Goal: Task Accomplishment & Management: Complete application form

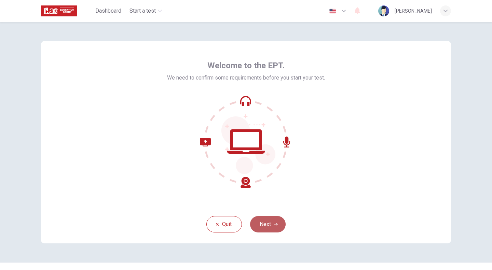
click at [269, 224] on button "Next" at bounding box center [268, 224] width 36 height 16
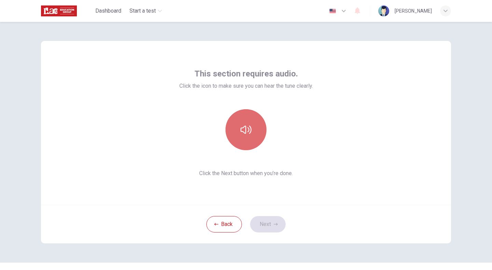
click at [244, 134] on icon "button" at bounding box center [246, 129] width 11 height 11
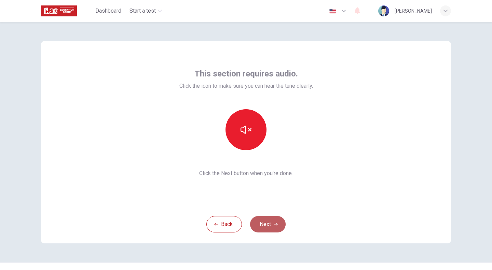
click at [266, 218] on button "Next" at bounding box center [268, 224] width 36 height 16
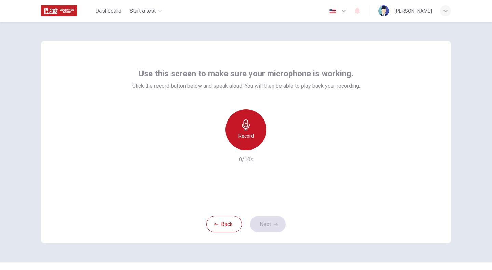
click at [251, 120] on div "Record" at bounding box center [246, 129] width 41 height 41
click at [251, 120] on div "Stop" at bounding box center [246, 129] width 41 height 41
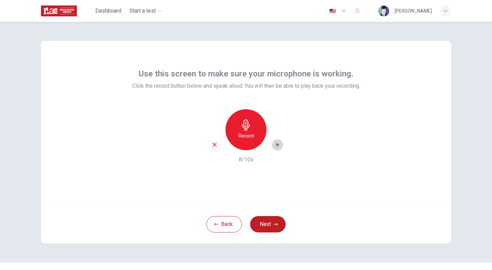
click at [276, 143] on icon "button" at bounding box center [277, 144] width 7 height 7
click at [269, 227] on button "Next" at bounding box center [268, 224] width 36 height 16
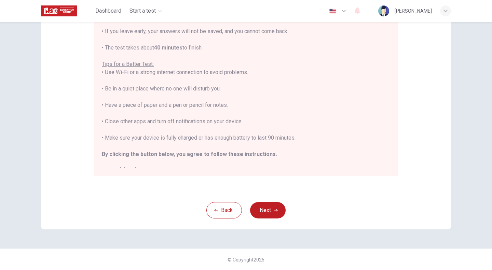
scroll to position [8, 0]
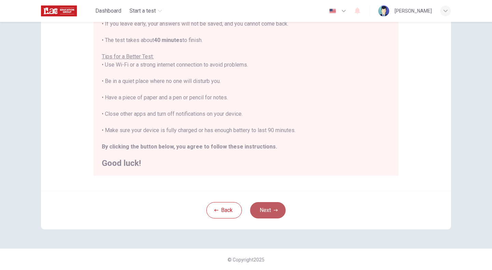
click at [277, 212] on button "Next" at bounding box center [268, 210] width 36 height 16
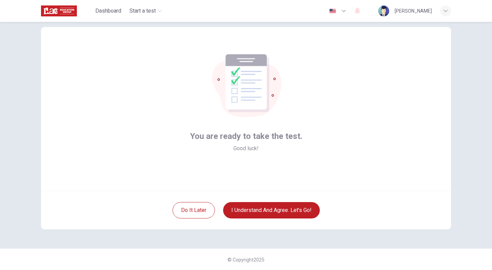
scroll to position [0, 0]
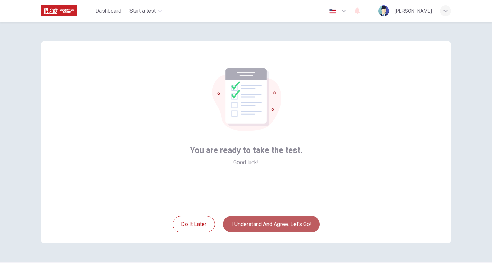
click at [304, 222] on button "I understand and agree. Let’s go!" at bounding box center [271, 224] width 97 height 16
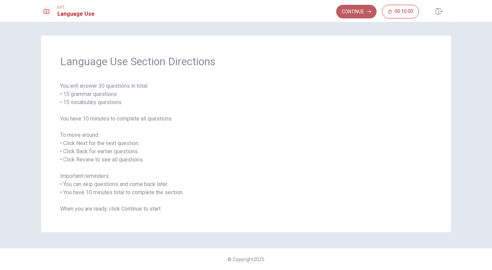
click at [366, 11] on button "Continue" at bounding box center [356, 12] width 40 height 14
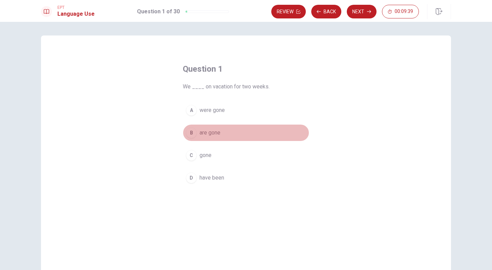
click at [193, 133] on div "B" at bounding box center [191, 132] width 11 height 11
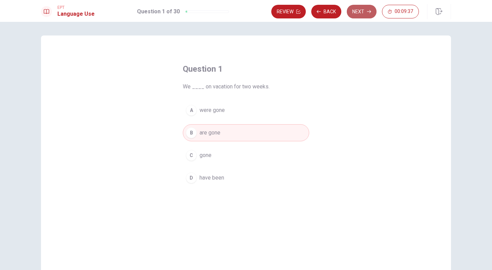
click at [368, 17] on button "Next" at bounding box center [362, 12] width 30 height 14
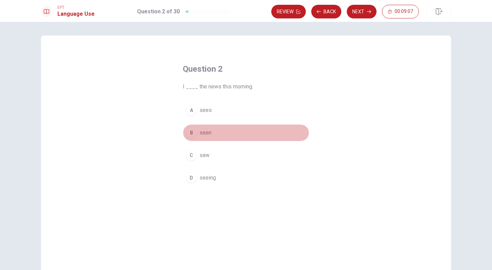
click at [193, 135] on div "B" at bounding box center [191, 132] width 11 height 11
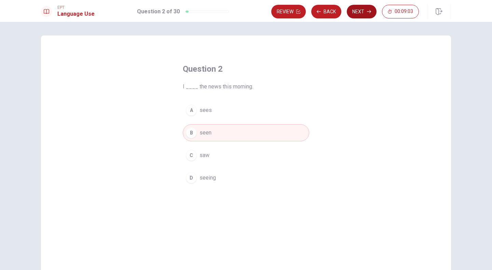
click at [367, 13] on button "Next" at bounding box center [362, 12] width 30 height 14
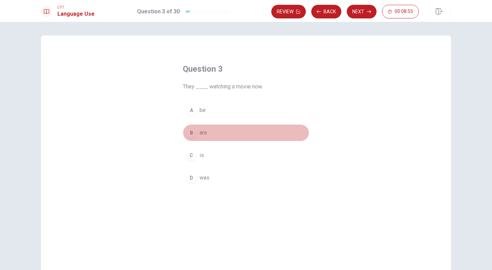
click at [193, 129] on div "B" at bounding box center [191, 132] width 11 height 11
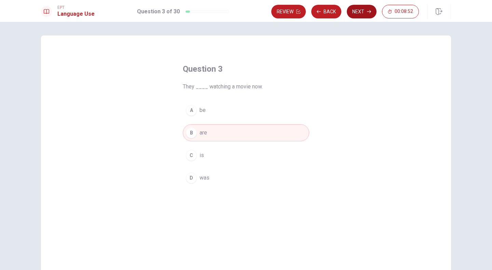
click at [363, 14] on button "Next" at bounding box center [362, 12] width 30 height 14
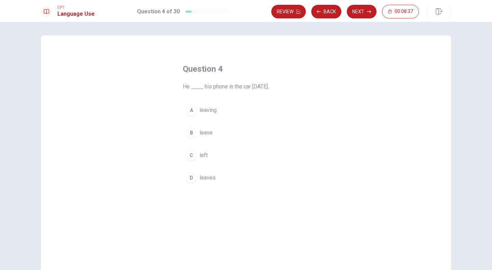
click at [196, 155] on button "C left" at bounding box center [246, 155] width 126 height 17
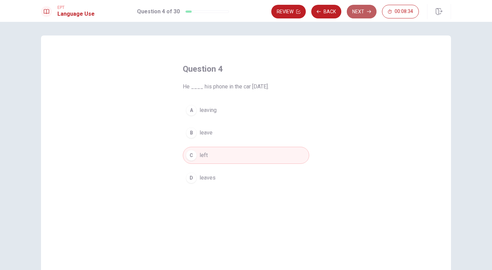
click at [370, 13] on icon "button" at bounding box center [369, 11] width 4 height 3
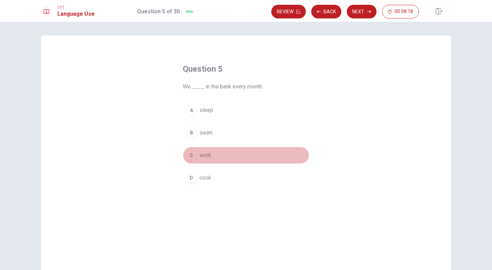
click at [194, 154] on div "C" at bounding box center [191, 155] width 11 height 11
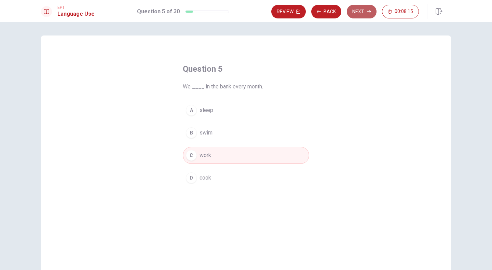
click at [363, 14] on button "Next" at bounding box center [362, 12] width 30 height 14
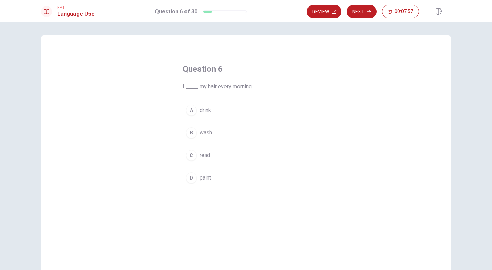
click at [193, 132] on div "B" at bounding box center [191, 132] width 11 height 11
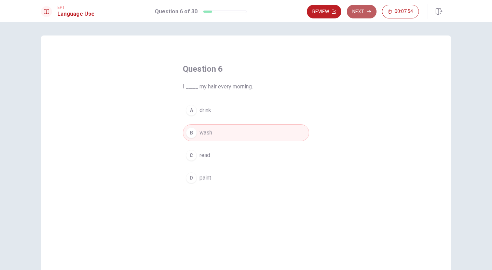
click at [358, 14] on button "Next" at bounding box center [362, 12] width 30 height 14
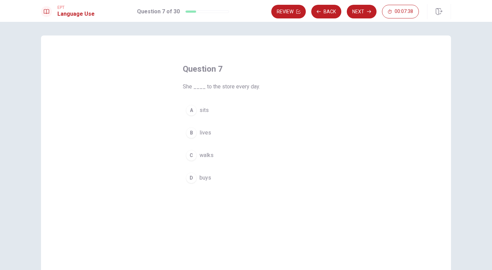
click at [193, 156] on div "C" at bounding box center [191, 155] width 11 height 11
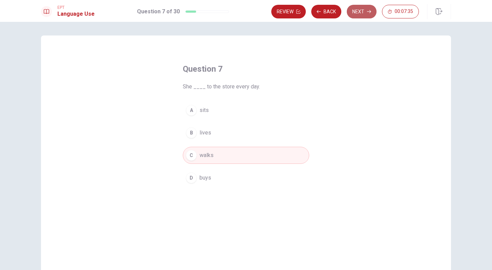
click at [366, 11] on button "Next" at bounding box center [362, 12] width 30 height 14
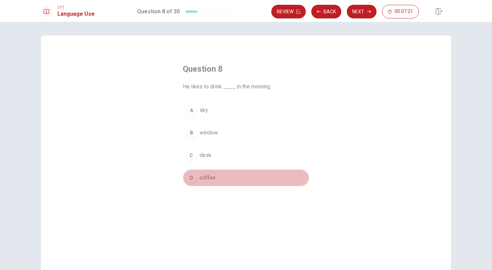
click at [187, 180] on div "D" at bounding box center [191, 178] width 11 height 11
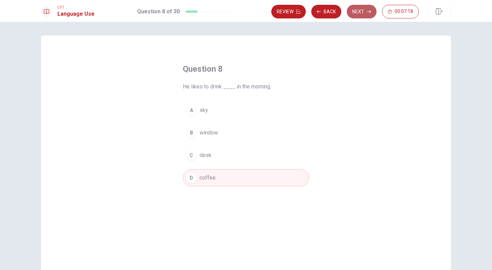
click at [363, 11] on button "Next" at bounding box center [362, 12] width 30 height 14
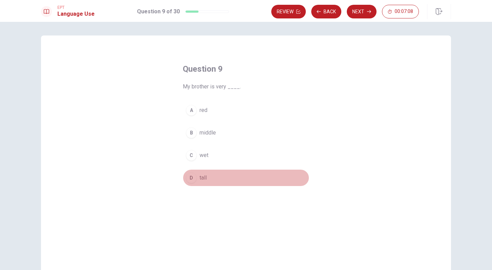
click at [187, 180] on div "D" at bounding box center [191, 178] width 11 height 11
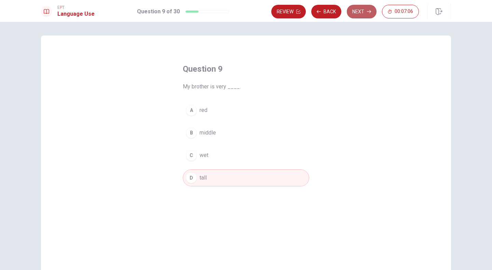
click at [367, 12] on icon "button" at bounding box center [369, 12] width 4 height 4
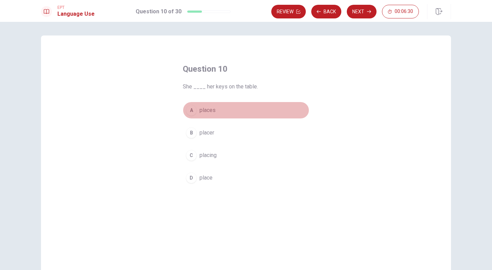
click at [190, 112] on div "A" at bounding box center [191, 110] width 11 height 11
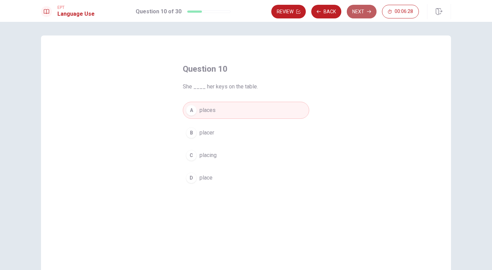
click at [363, 12] on button "Next" at bounding box center [362, 12] width 30 height 14
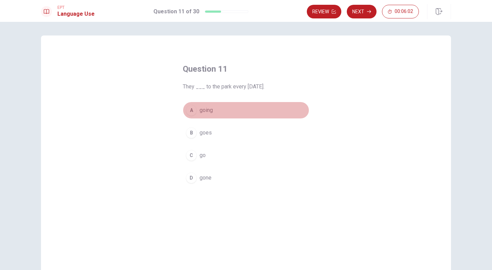
click at [193, 111] on div "A" at bounding box center [191, 110] width 11 height 11
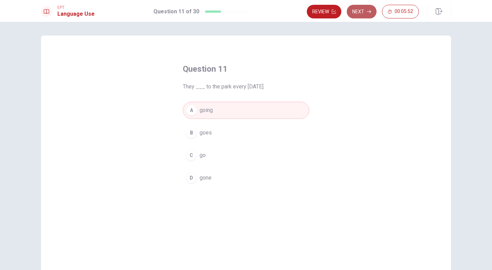
click at [361, 11] on button "Next" at bounding box center [362, 12] width 30 height 14
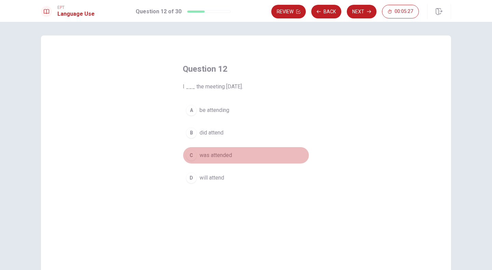
click at [191, 155] on div "C" at bounding box center [191, 155] width 11 height 11
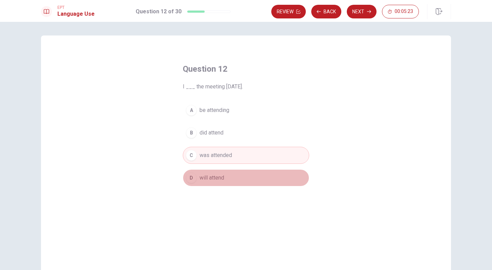
click at [205, 181] on span "will attend" at bounding box center [212, 178] width 25 height 8
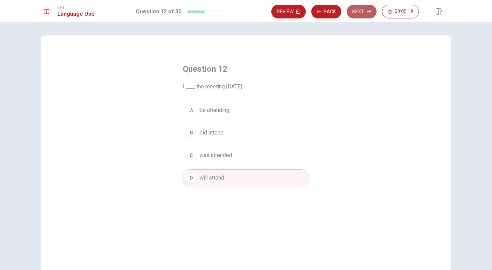
click at [360, 13] on button "Next" at bounding box center [362, 12] width 30 height 14
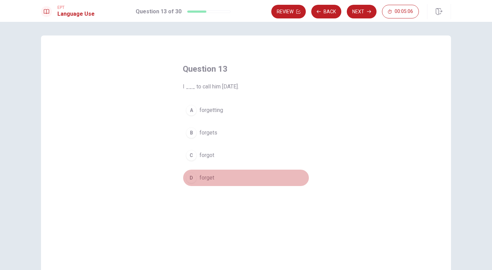
click at [195, 181] on button "D forget" at bounding box center [246, 177] width 126 height 17
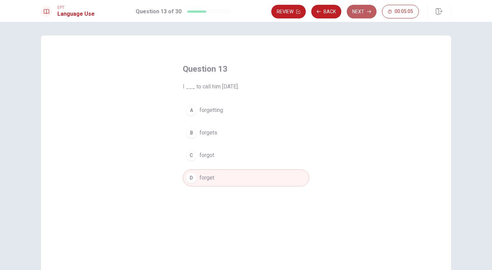
click at [359, 13] on button "Next" at bounding box center [362, 12] width 30 height 14
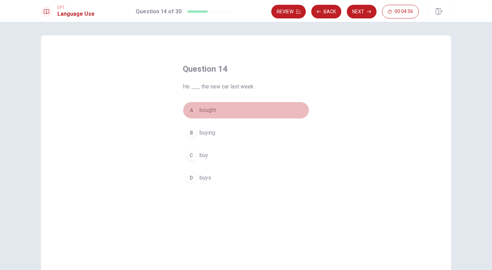
click at [192, 112] on div "A" at bounding box center [191, 110] width 11 height 11
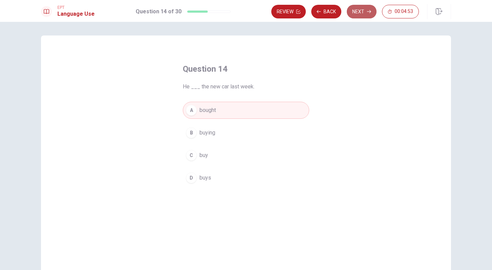
click at [355, 11] on button "Next" at bounding box center [362, 12] width 30 height 14
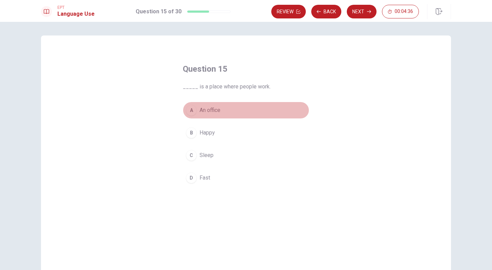
click at [206, 113] on span "An office" at bounding box center [210, 110] width 21 height 8
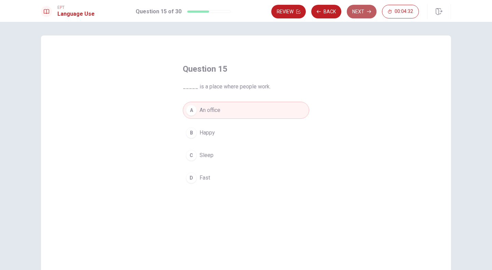
click at [359, 16] on button "Next" at bounding box center [362, 12] width 30 height 14
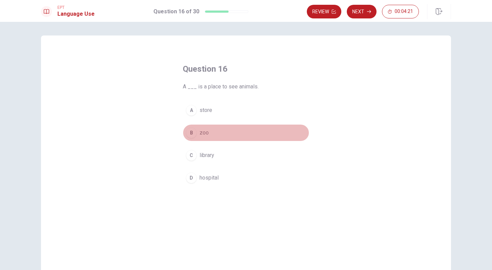
click at [189, 131] on div "B" at bounding box center [191, 132] width 11 height 11
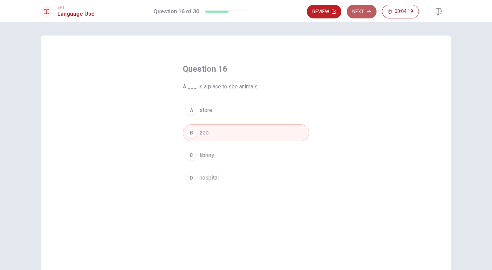
click at [360, 15] on button "Next" at bounding box center [362, 12] width 30 height 14
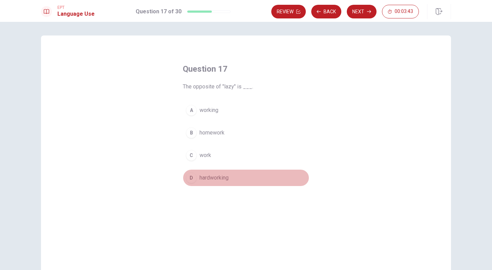
click at [191, 177] on div "D" at bounding box center [191, 178] width 11 height 11
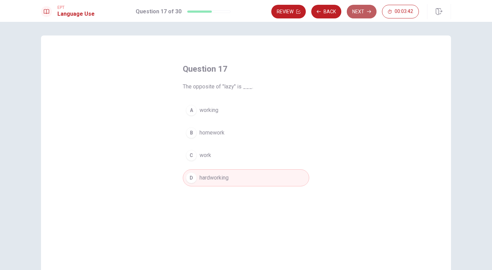
click at [364, 9] on button "Next" at bounding box center [362, 12] width 30 height 14
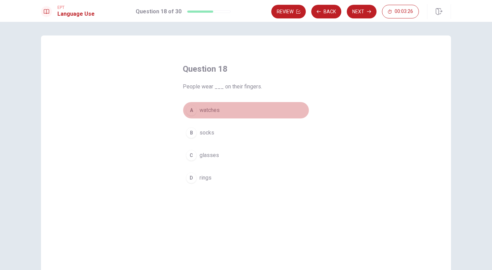
click at [204, 110] on span "watches" at bounding box center [210, 110] width 20 height 8
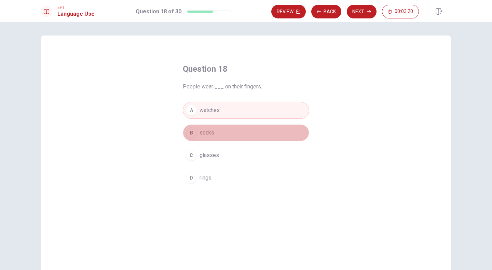
click at [205, 136] on span "socks" at bounding box center [207, 133] width 15 height 8
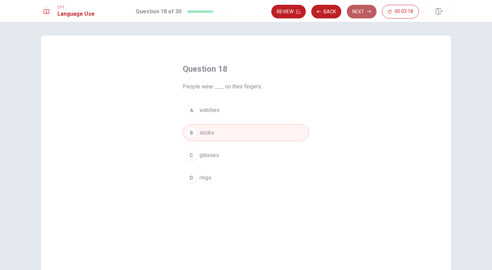
click at [357, 15] on button "Next" at bounding box center [362, 12] width 30 height 14
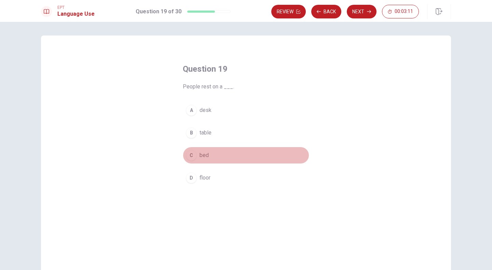
click at [200, 155] on span "bed" at bounding box center [204, 155] width 9 height 8
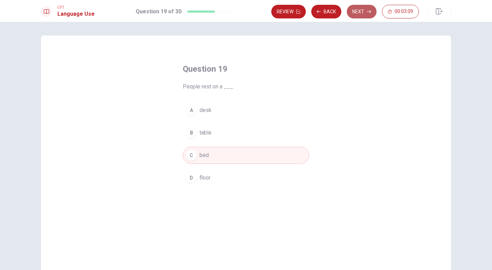
click at [361, 11] on button "Next" at bounding box center [362, 12] width 30 height 14
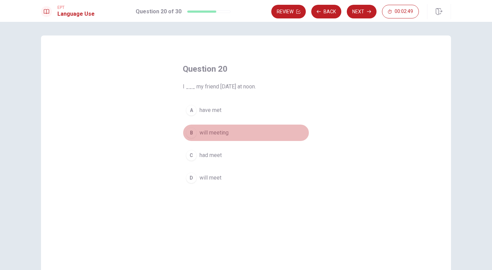
click at [220, 135] on span "will meeting" at bounding box center [214, 133] width 29 height 8
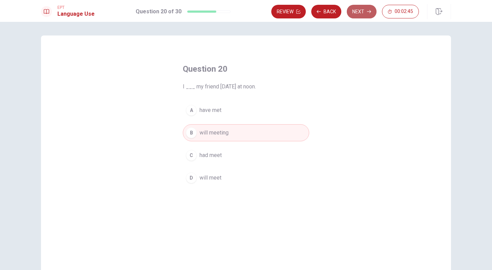
click at [359, 9] on button "Next" at bounding box center [362, 12] width 30 height 14
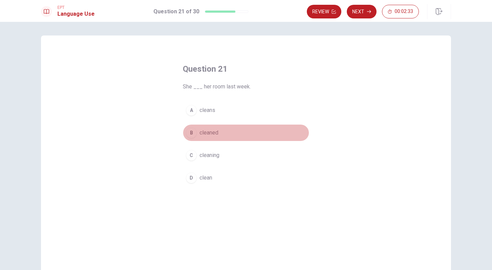
click at [197, 136] on button "B cleaned" at bounding box center [246, 132] width 126 height 17
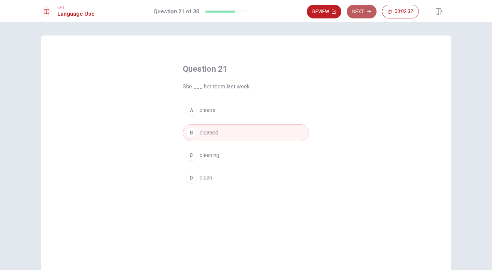
click at [361, 15] on button "Next" at bounding box center [362, 12] width 30 height 14
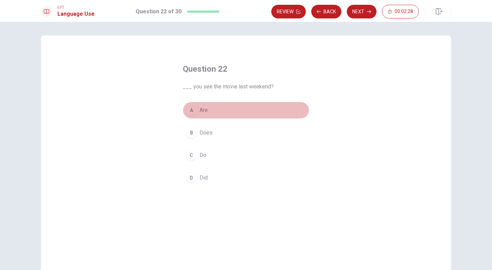
click at [198, 114] on button "A Are" at bounding box center [246, 110] width 126 height 17
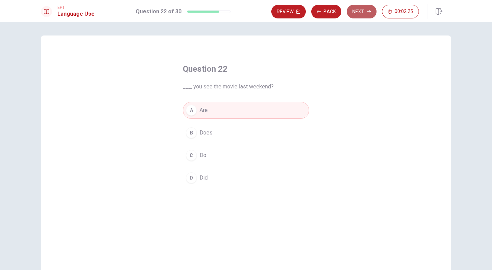
click at [364, 11] on button "Next" at bounding box center [362, 12] width 30 height 14
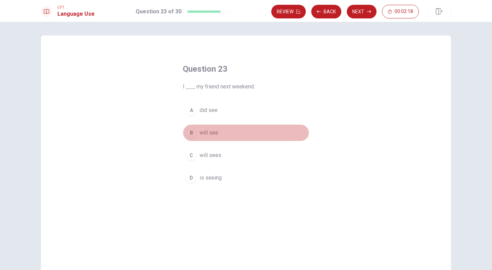
click at [200, 136] on span "will see" at bounding box center [209, 133] width 19 height 8
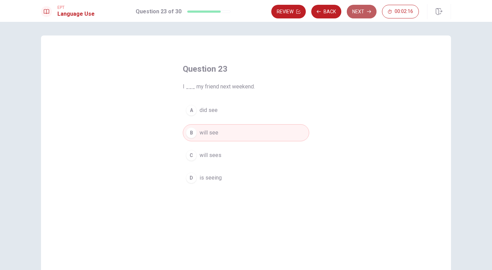
click at [366, 8] on button "Next" at bounding box center [362, 12] width 30 height 14
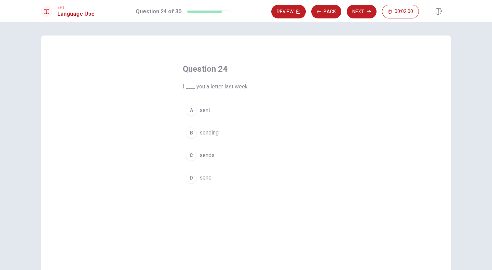
click at [197, 116] on button "A sent" at bounding box center [246, 110] width 126 height 17
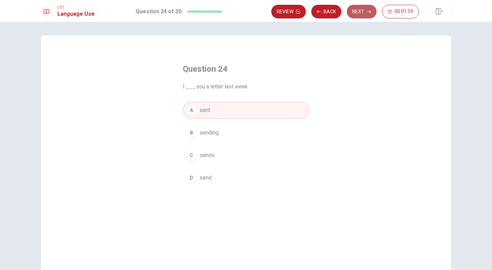
click at [359, 11] on button "Next" at bounding box center [362, 12] width 30 height 14
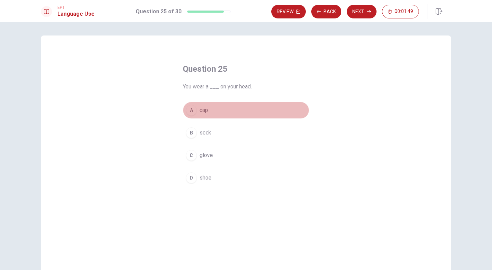
click at [198, 116] on button "A cap" at bounding box center [246, 110] width 126 height 17
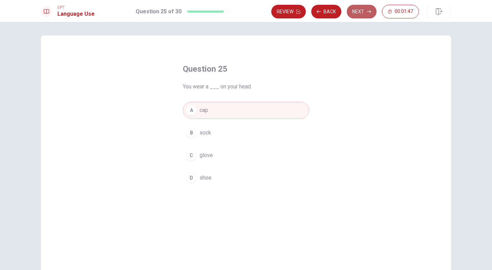
click at [363, 12] on button "Next" at bounding box center [362, 12] width 30 height 14
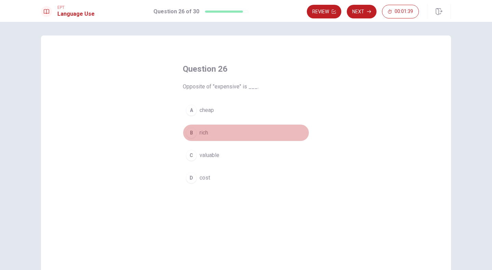
click at [200, 135] on span "rich" at bounding box center [204, 133] width 9 height 8
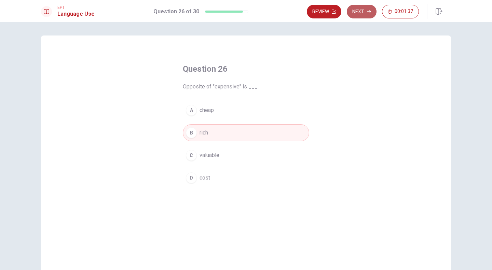
click at [364, 13] on button "Next" at bounding box center [362, 12] width 30 height 14
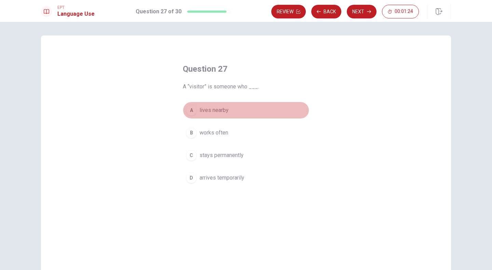
click at [196, 111] on button "A lives nearby" at bounding box center [246, 110] width 126 height 17
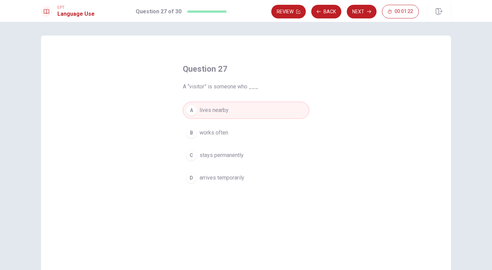
click at [357, 4] on div "Review Back Next 00:01:22" at bounding box center [361, 11] width 180 height 15
click at [360, 8] on button "Next" at bounding box center [362, 12] width 30 height 14
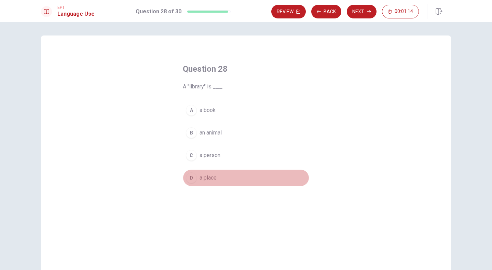
click at [192, 173] on div "D" at bounding box center [191, 178] width 11 height 11
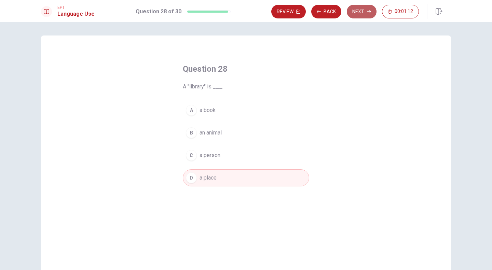
click at [360, 13] on button "Next" at bounding box center [362, 12] width 30 height 14
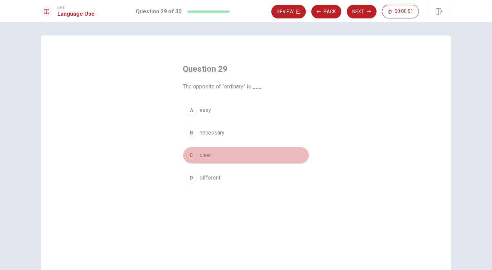
click at [191, 154] on div "C" at bounding box center [191, 155] width 11 height 11
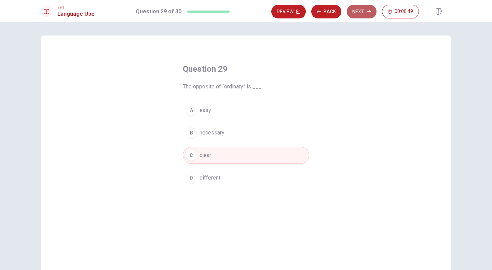
click at [360, 12] on button "Next" at bounding box center [362, 12] width 30 height 14
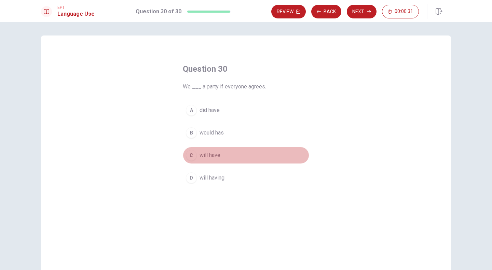
click at [204, 154] on span "will have" at bounding box center [210, 155] width 21 height 8
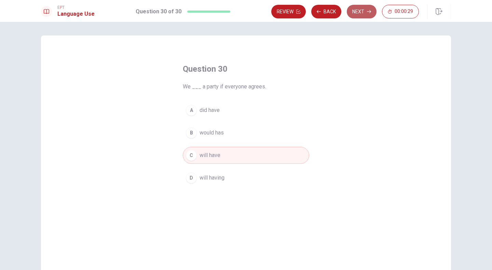
click at [353, 15] on button "Next" at bounding box center [362, 12] width 30 height 14
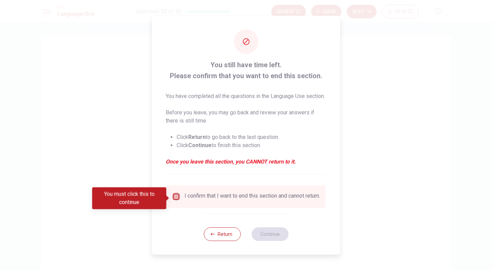
click at [176, 201] on input "You must click this to continue" at bounding box center [176, 197] width 8 height 8
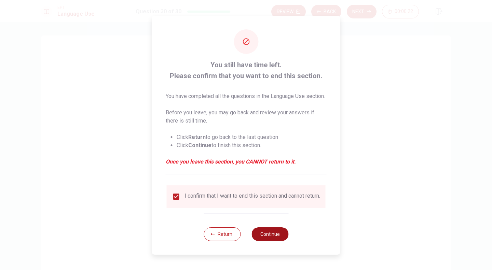
click at [276, 241] on button "Continue" at bounding box center [269, 235] width 37 height 14
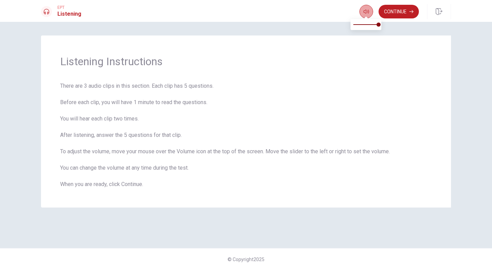
click at [364, 13] on icon "button" at bounding box center [366, 12] width 5 height 4
click at [401, 12] on button "Continue" at bounding box center [399, 12] width 40 height 14
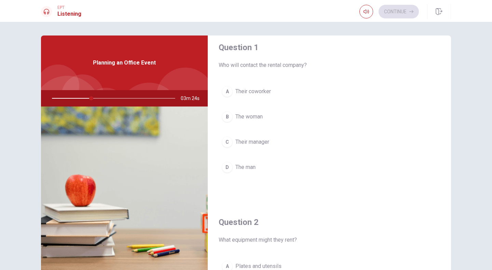
scroll to position [8, 0]
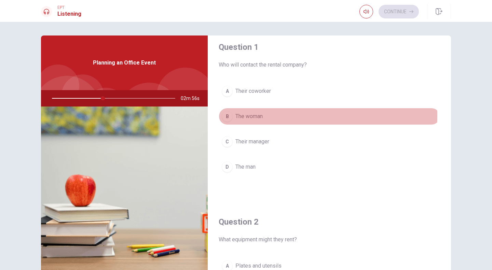
click at [238, 115] on span "The woman" at bounding box center [248, 116] width 27 height 8
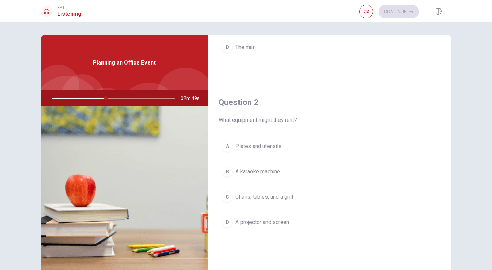
scroll to position [128, 0]
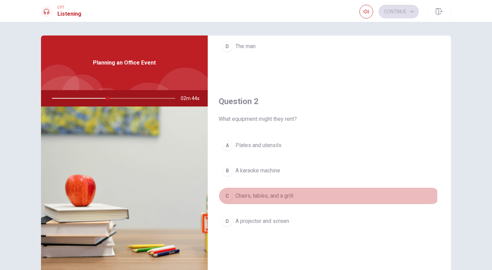
click at [271, 194] on span "Chairs, tables, and a grill" at bounding box center [264, 196] width 58 height 8
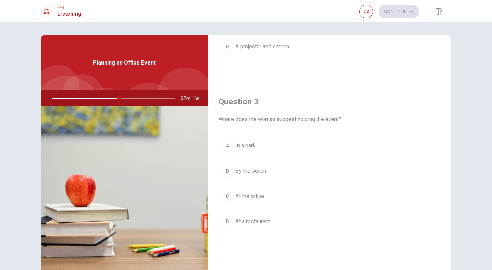
scroll to position [305, 0]
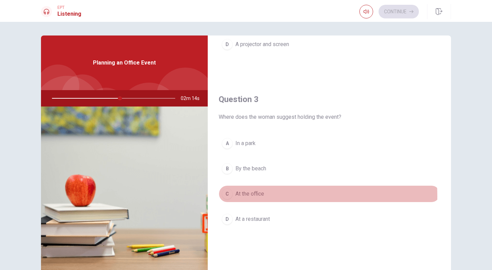
click at [254, 194] on span "At the office" at bounding box center [249, 194] width 29 height 8
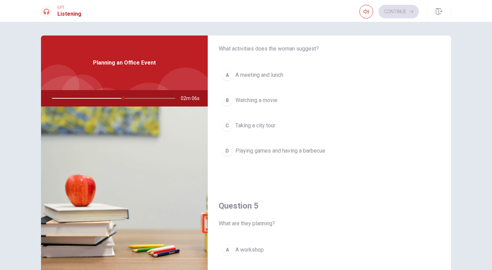
scroll to position [508, 0]
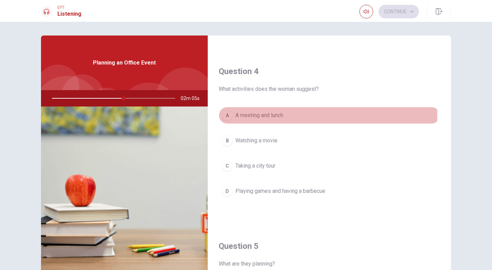
click at [231, 110] on button "A A meeting and lunch" at bounding box center [329, 115] width 221 height 17
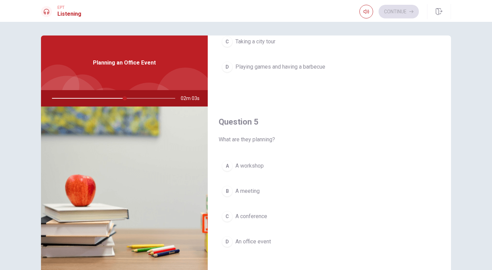
scroll to position [38, 0]
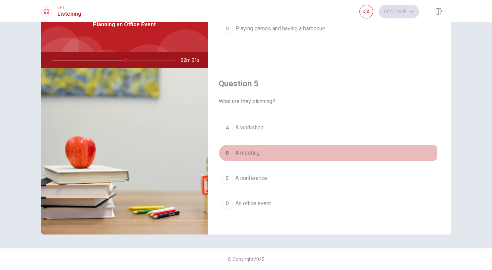
click at [235, 149] on span "A meeting" at bounding box center [247, 153] width 24 height 8
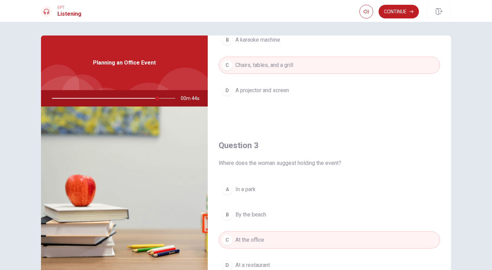
scroll to position [259, 0]
drag, startPoint x: 155, startPoint y: 97, endPoint x: 120, endPoint y: 102, distance: 35.5
click at [120, 102] on div at bounding box center [112, 98] width 137 height 16
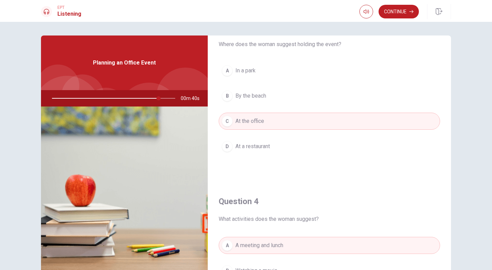
click at [335, 107] on div "A In a park B By the beach C At the office D At a restaurant" at bounding box center [329, 115] width 221 height 107
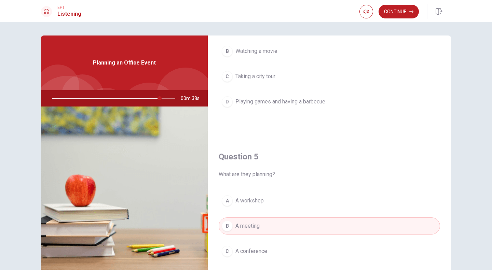
scroll to position [632, 0]
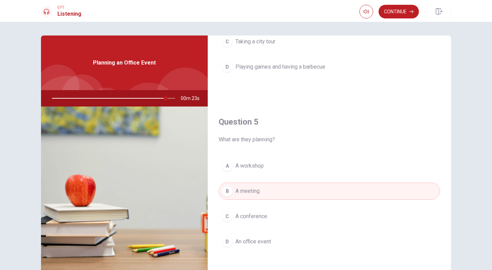
click at [269, 239] on span "An office event" at bounding box center [253, 242] width 36 height 8
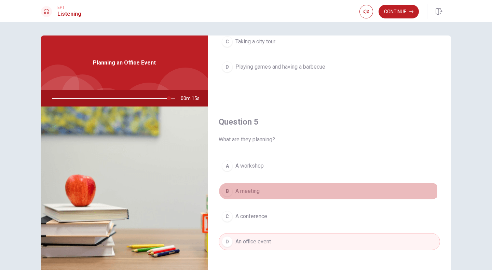
click at [268, 189] on button "B A meeting" at bounding box center [329, 191] width 221 height 17
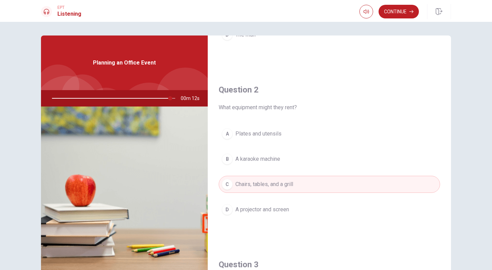
scroll to position [0, 0]
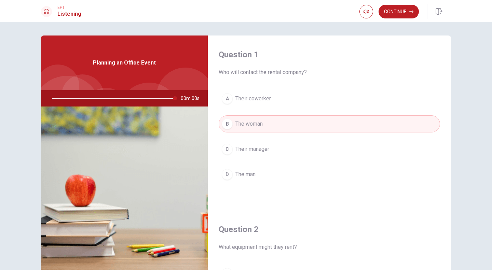
type input "0"
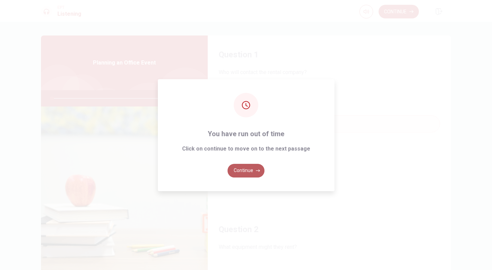
click at [253, 172] on button "Continue" at bounding box center [246, 171] width 37 height 14
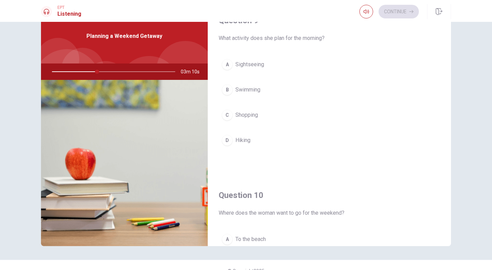
scroll to position [533, 0]
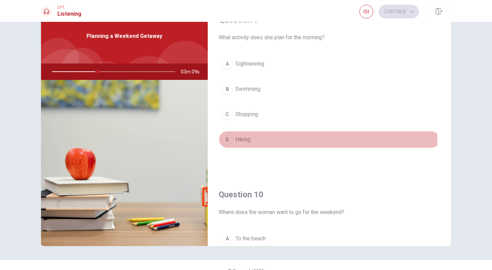
click at [224, 135] on div "D" at bounding box center [227, 139] width 11 height 11
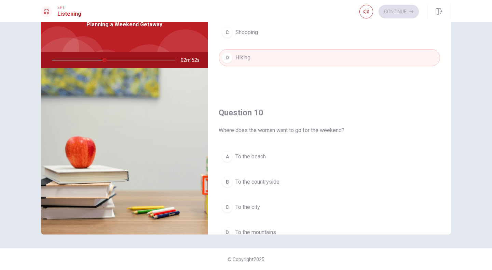
scroll to position [632, 0]
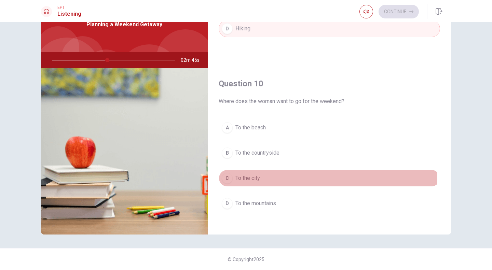
click at [242, 174] on span "To the city" at bounding box center [247, 178] width 25 height 8
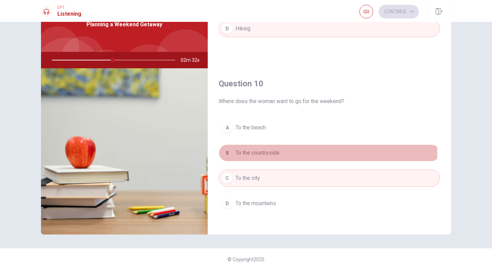
click at [255, 149] on span "To the countryside" at bounding box center [257, 153] width 44 height 8
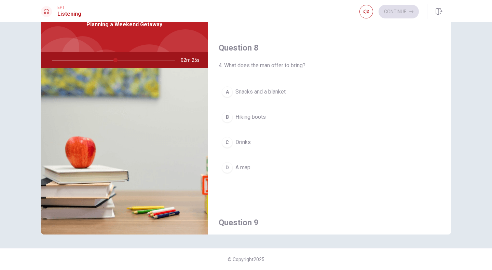
scroll to position [318, 0]
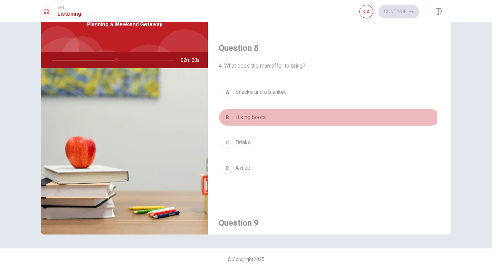
click at [274, 118] on button "B Hiking boots" at bounding box center [329, 117] width 221 height 17
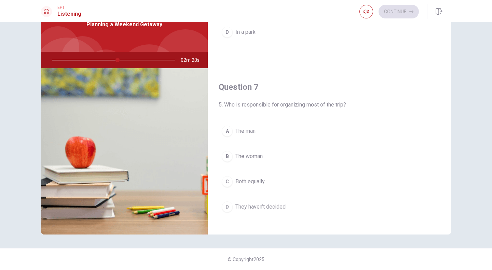
scroll to position [104, 0]
click at [232, 180] on button "C Both equally" at bounding box center [329, 182] width 221 height 17
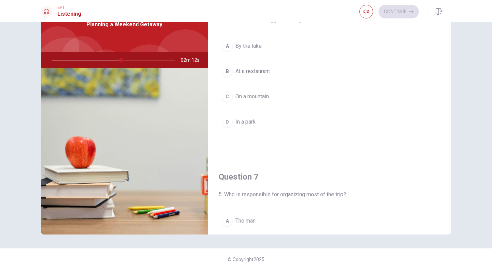
scroll to position [0, 0]
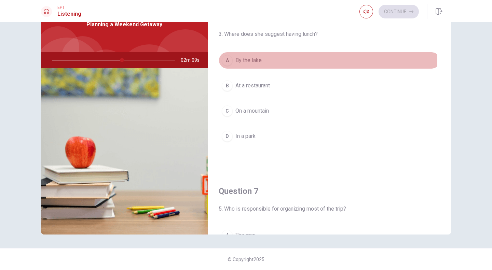
click at [242, 62] on span "By the lake" at bounding box center [248, 60] width 26 height 8
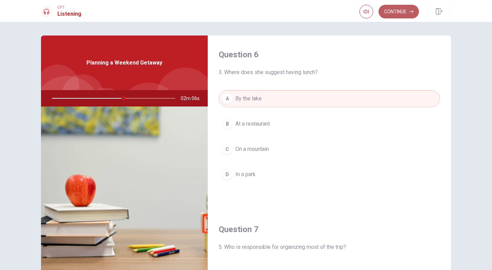
click at [400, 17] on button "Continue" at bounding box center [399, 12] width 40 height 14
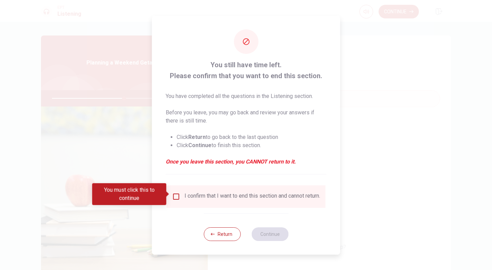
click at [220, 201] on div "I confirm that I want to end this section and cannot return." at bounding box center [253, 197] width 136 height 8
click at [174, 194] on input "You must click this to continue" at bounding box center [176, 197] width 8 height 8
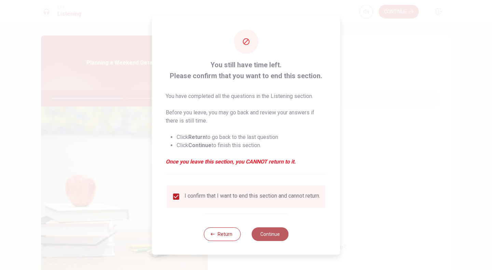
click at [279, 236] on button "Continue" at bounding box center [269, 235] width 37 height 14
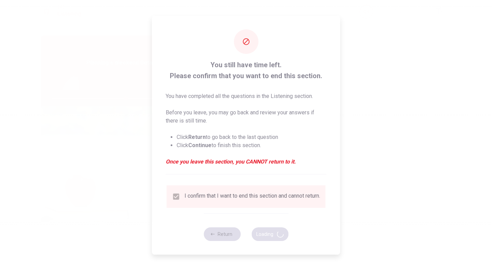
type input "60"
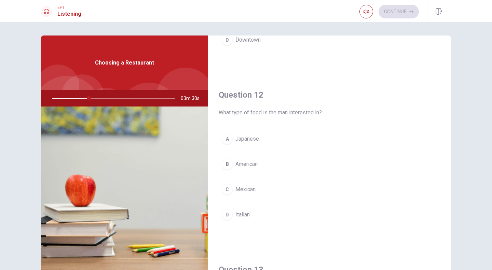
scroll to position [135, 0]
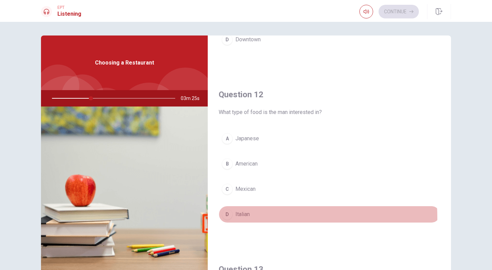
click at [235, 216] on span "Italian" at bounding box center [242, 214] width 14 height 8
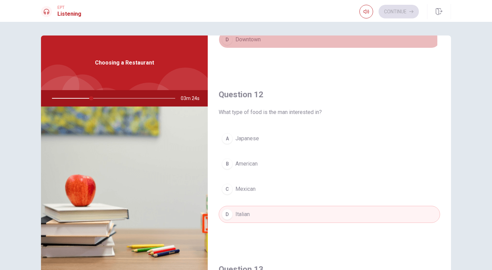
click at [233, 40] on button "D Downtown" at bounding box center [329, 39] width 221 height 17
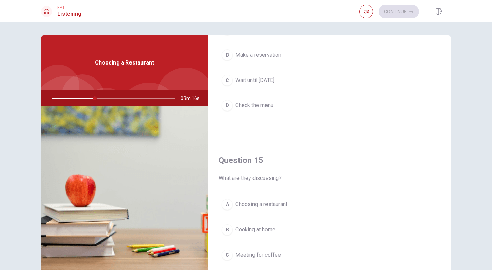
scroll to position [632, 0]
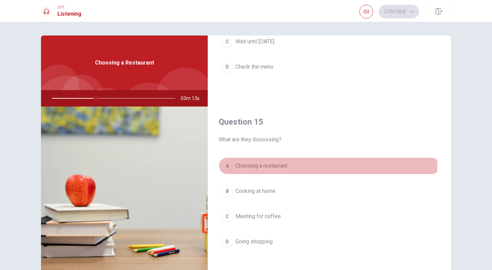
click at [236, 162] on span "Choosing a restaurant" at bounding box center [261, 166] width 52 height 8
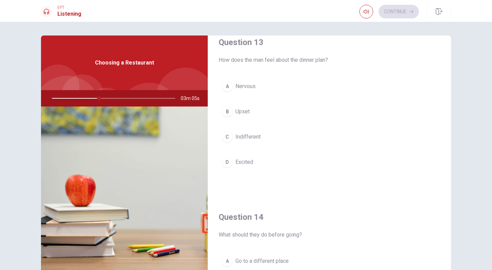
scroll to position [363, 0]
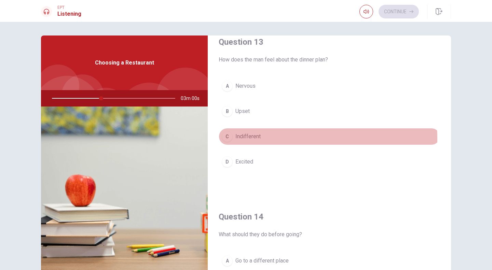
click at [251, 137] on span "Indifferent" at bounding box center [247, 137] width 25 height 8
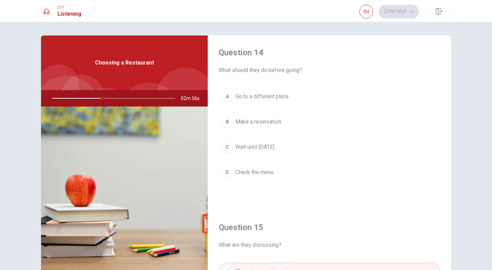
scroll to position [526, 0]
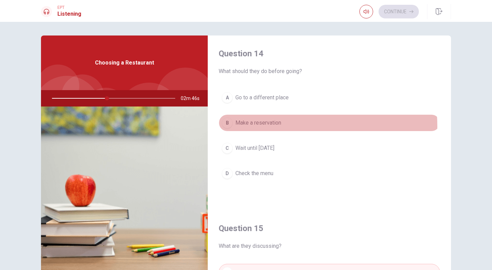
click at [274, 123] on span "Make a reservation" at bounding box center [258, 123] width 46 height 8
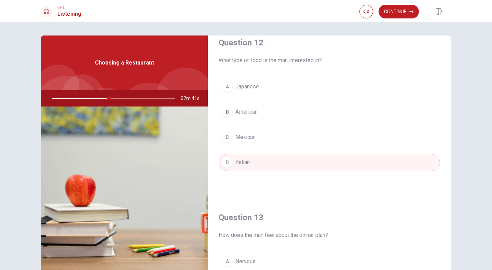
scroll to position [0, 0]
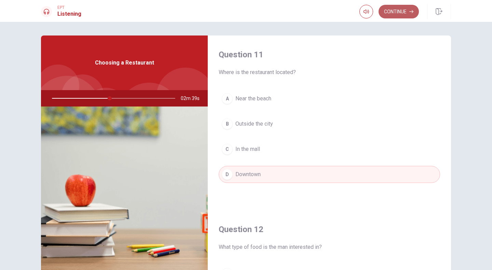
click at [392, 14] on button "Continue" at bounding box center [399, 12] width 40 height 14
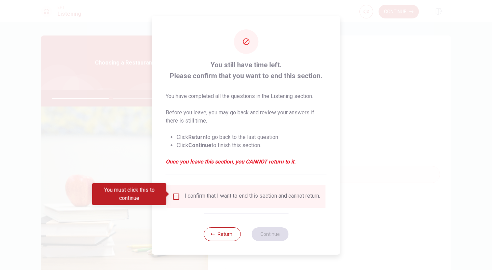
click at [200, 206] on div "I confirm that I want to end this section and cannot return." at bounding box center [246, 197] width 159 height 23
click at [179, 199] on div "I confirm that I want to end this section and cannot return." at bounding box center [246, 197] width 148 height 8
click at [176, 194] on input "You must click this to continue" at bounding box center [176, 197] width 8 height 8
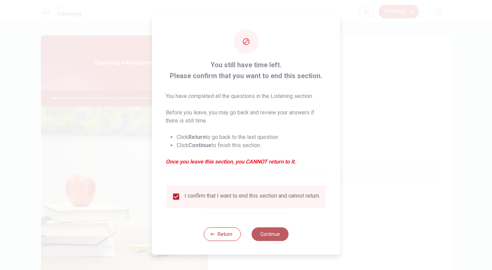
click at [265, 234] on button "Continue" at bounding box center [269, 235] width 37 height 14
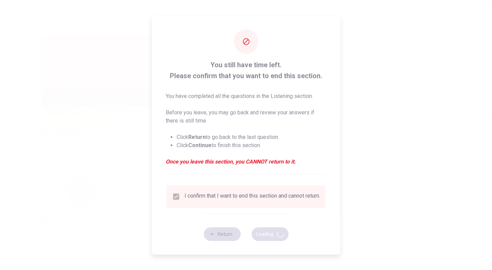
type input "50"
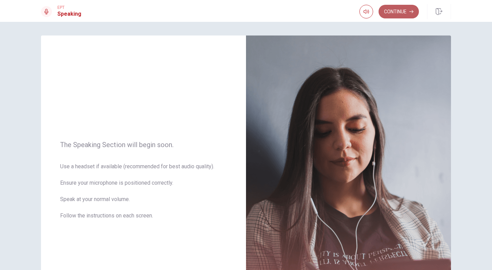
click at [396, 9] on button "Continue" at bounding box center [399, 12] width 40 height 14
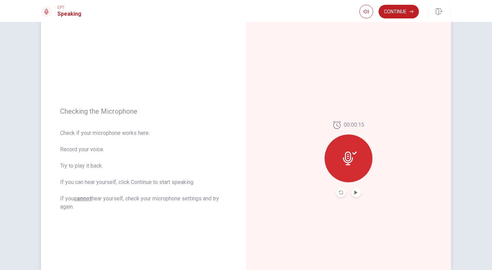
scroll to position [23, 0]
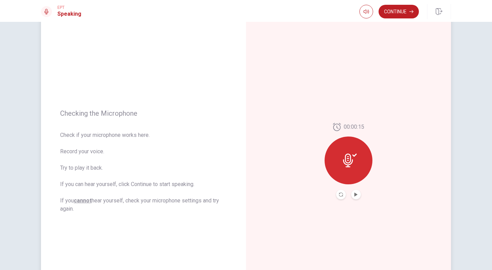
click at [351, 162] on icon at bounding box center [350, 161] width 14 height 14
click at [339, 193] on icon "Record Again" at bounding box center [341, 195] width 4 height 4
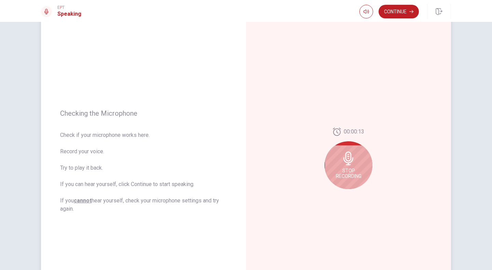
click at [349, 157] on icon at bounding box center [348, 159] width 10 height 14
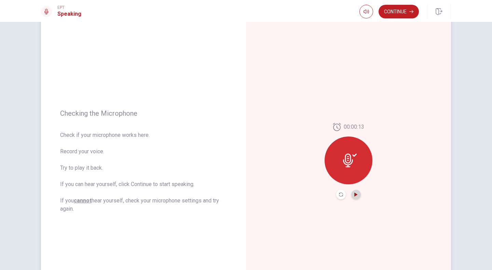
click at [354, 195] on icon "Play Audio" at bounding box center [356, 195] width 4 height 4
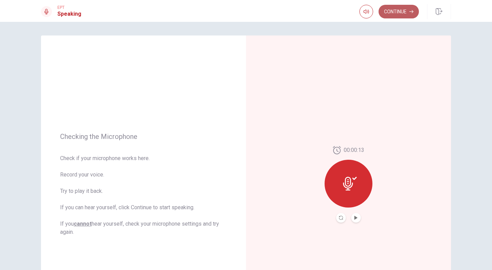
click at [396, 16] on button "Continue" at bounding box center [399, 12] width 40 height 14
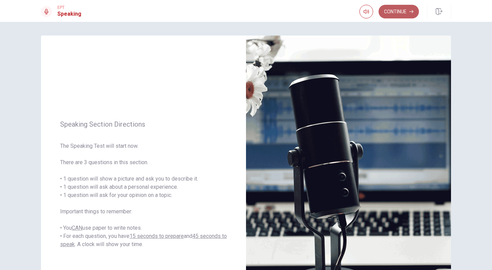
click at [393, 6] on button "Continue" at bounding box center [399, 12] width 40 height 14
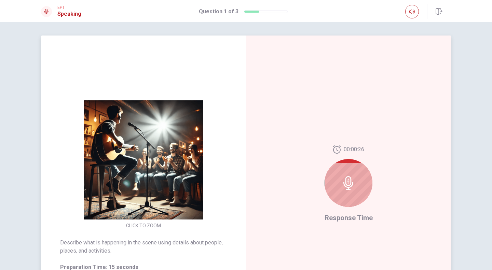
click at [343, 181] on icon at bounding box center [349, 183] width 14 height 14
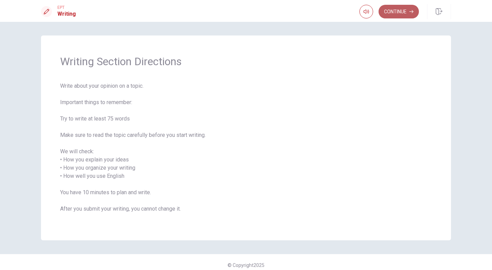
click at [394, 15] on button "Continue" at bounding box center [399, 12] width 40 height 14
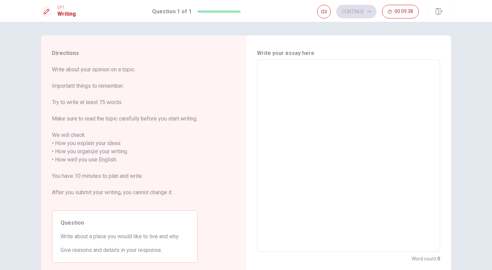
click at [276, 67] on textarea at bounding box center [349, 155] width 174 height 181
type textarea "I"
type textarea "x"
type textarea "I"
type textarea "x"
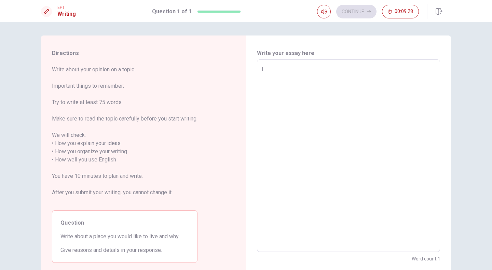
type textarea "I w"
type textarea "x"
type textarea "I wa"
type textarea "x"
type textarea "I wan"
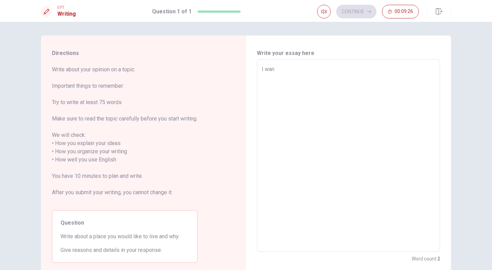
type textarea "x"
type textarea "I want"
type textarea "x"
type textarea "I want"
type textarea "x"
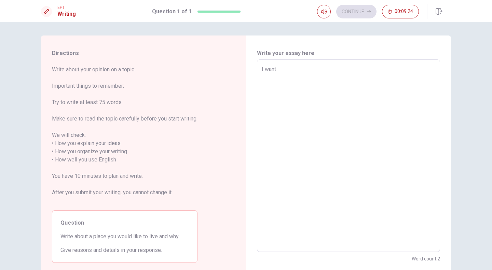
type textarea "I want g"
type textarea "x"
type textarea "I want go"
type textarea "x"
type textarea "I want go"
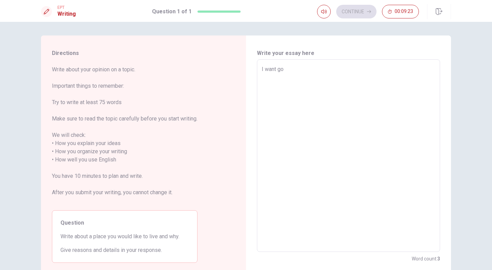
type textarea "x"
type textarea "I want go t"
type textarea "x"
type textarea "I want go to"
type textarea "x"
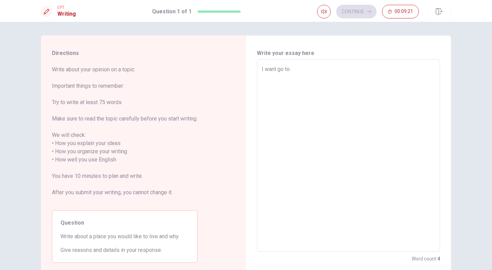
type textarea "I want go to"
type textarea "x"
type textarea "I want go to c"
type textarea "x"
type textarea "I want go to ca"
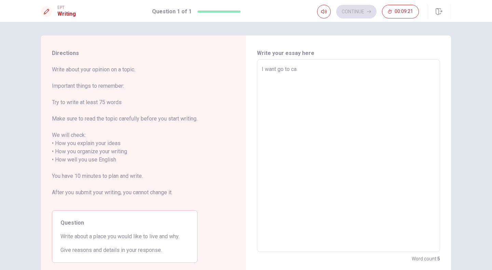
type textarea "x"
type textarea "I want go to can"
type textarea "x"
type textarea "I want go to cana"
type textarea "x"
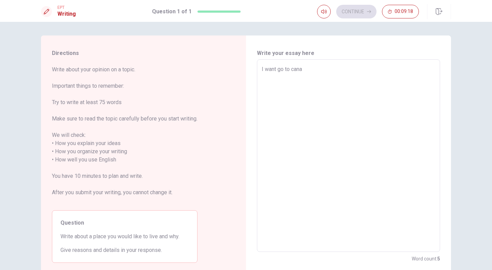
type textarea "I want go to canad"
type textarea "x"
type textarea "I want go to [GEOGRAPHIC_DATA]"
type textarea "x"
type textarea "I want go to [GEOGRAPHIC_DATA]"
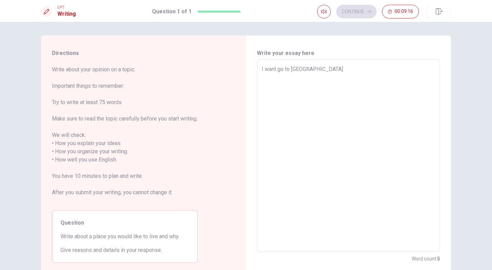
type textarea "x"
type textarea "I want go to [GEOGRAPHIC_DATA] t"
type textarea "x"
type textarea "I want go to [GEOGRAPHIC_DATA] to"
type textarea "x"
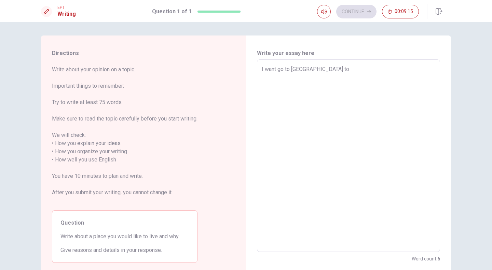
type textarea "I want go to [GEOGRAPHIC_DATA] to"
type textarea "x"
type textarea "I want go to [GEOGRAPHIC_DATA] to l"
type textarea "x"
type textarea "I want go to [GEOGRAPHIC_DATA] to le"
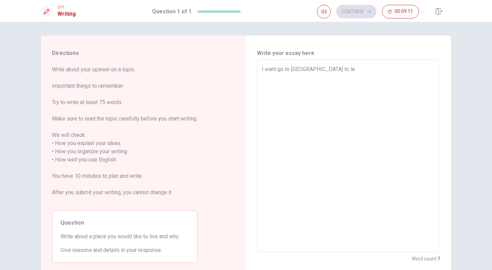
type textarea "x"
type textarea "I want go to [GEOGRAPHIC_DATA] to lea"
type textarea "x"
type textarea "I want go to [GEOGRAPHIC_DATA] to [PERSON_NAME]"
type textarea "x"
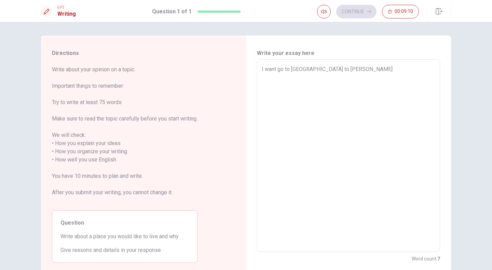
type textarea "I want go to [GEOGRAPHIC_DATA] to learn"
type textarea "x"
type textarea "I want go to [GEOGRAPHIC_DATA] to learn"
type textarea "x"
type textarea "I want go to [GEOGRAPHIC_DATA] to learn e"
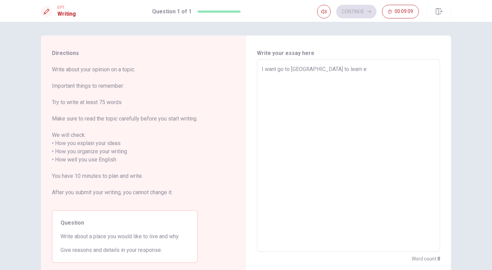
type textarea "x"
type textarea "I want go to [GEOGRAPHIC_DATA] to learn en"
type textarea "x"
type textarea "I want go to [GEOGRAPHIC_DATA] to learn eng"
type textarea "x"
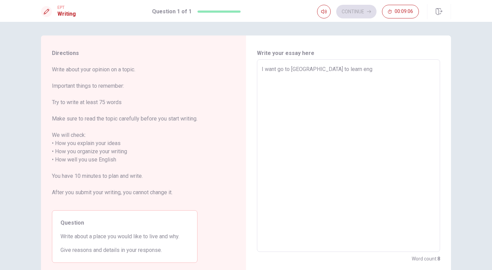
type textarea "I want go to [GEOGRAPHIC_DATA] to learn [PERSON_NAME]"
type textarea "x"
type textarea "I want go to [GEOGRAPHIC_DATA] to learn enghl"
type textarea "x"
type textarea "I want go to [GEOGRAPHIC_DATA] to learn enghli"
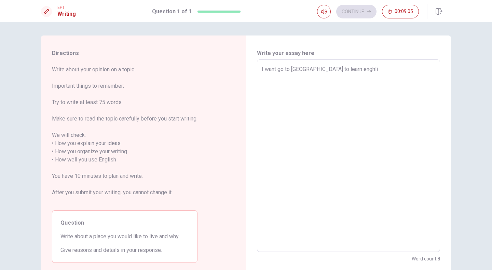
type textarea "x"
type textarea "I want go to [GEOGRAPHIC_DATA] to learn enghlis"
type textarea "x"
type textarea "I want go to [GEOGRAPHIC_DATA] to learn enghlis"
type textarea "x"
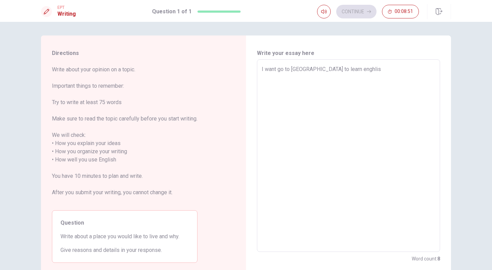
type textarea "I want go to [GEOGRAPHIC_DATA] to learn enghlis a"
type textarea "x"
type textarea "I want go to [GEOGRAPHIC_DATA] to learn enghlis an"
type textarea "x"
type textarea "I want go to [GEOGRAPHIC_DATA] to learn enghlis and"
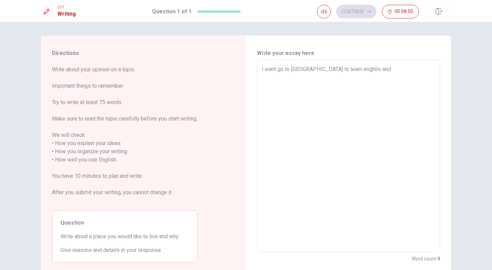
type textarea "x"
type textarea "I want go to [GEOGRAPHIC_DATA] to learn enghlis and"
type textarea "x"
type textarea "I want go to [GEOGRAPHIC_DATA] to learn enghlis and i"
type textarea "x"
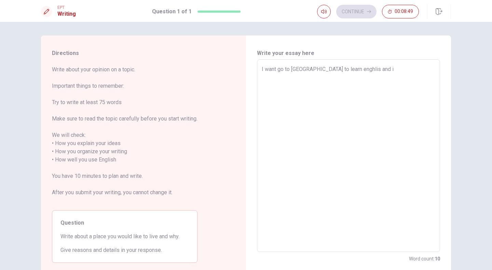
type textarea "I want go to [GEOGRAPHIC_DATA] to learn enghlis and im"
type textarea "x"
type textarea "I want go to [GEOGRAPHIC_DATA] to learn enghlis and imp"
type textarea "x"
type textarea "I want go to [GEOGRAPHIC_DATA] to learn enghlis and impr"
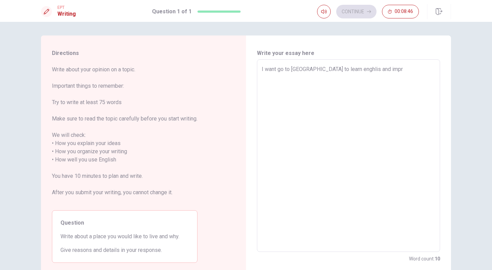
type textarea "x"
type textarea "I want go to [GEOGRAPHIC_DATA] to learn enghlis and impro"
type textarea "x"
type textarea "I want go to [GEOGRAPHIC_DATA] to learn enghlis and improv"
type textarea "x"
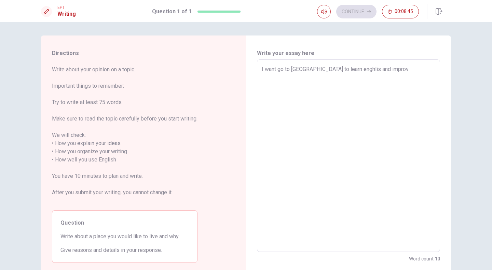
type textarea "I want go to [GEOGRAPHIC_DATA] to learn enghlis and improve"
type textarea "x"
type textarea "I want go to [GEOGRAPHIC_DATA] to learn enghlis and improve"
type textarea "x"
type textarea "I want go to [GEOGRAPHIC_DATA] to learn enghlis and improve m"
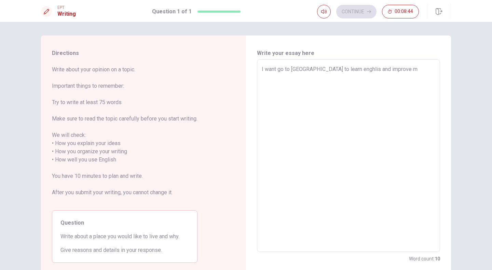
type textarea "x"
type textarea "I want go to [GEOGRAPHIC_DATA] to learn enghlis and improve my"
type textarea "x"
type textarea "I want go to [GEOGRAPHIC_DATA] to learn enghlis and improve my"
type textarea "x"
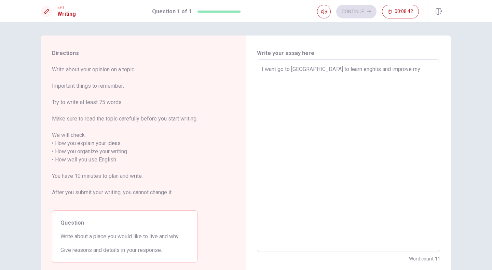
type textarea "I want go to [GEOGRAPHIC_DATA] to learn enghlis and improve my e"
type textarea "x"
type textarea "I want go to [GEOGRAPHIC_DATA] to learn enghlis and improve my en"
type textarea "x"
type textarea "I want go to [GEOGRAPHIC_DATA] to learn enghlis and improve my eng"
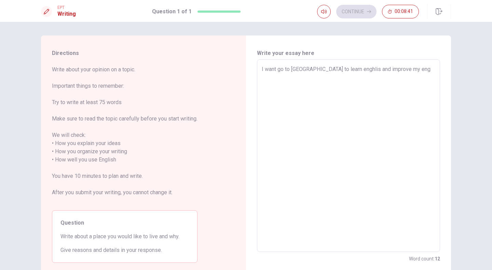
type textarea "x"
type textarea "I want go to [GEOGRAPHIC_DATA] to learn enghlis and improve my [PERSON_NAME]"
type textarea "x"
type textarea "I want go to [GEOGRAPHIC_DATA] to learn enghlis and improve my enghi"
type textarea "x"
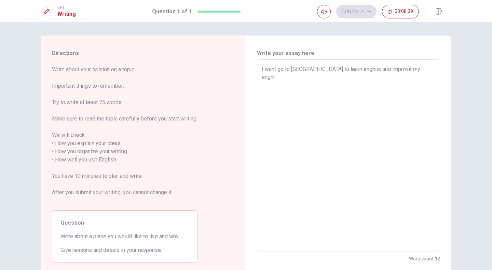
type textarea "I want go to [GEOGRAPHIC_DATA] to learn enghlis and improve my [PERSON_NAME]"
type textarea "x"
type textarea "I want go to [GEOGRAPHIC_DATA] to learn enghlis and improve my enghl"
type textarea "x"
type textarea "I want go to [GEOGRAPHIC_DATA] to learn enghlis and improve my enghli"
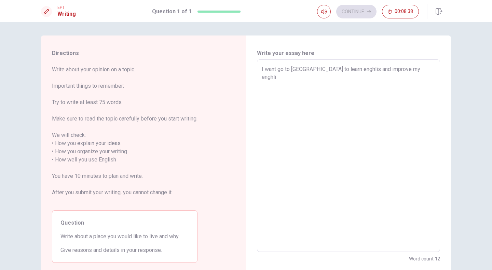
type textarea "x"
type textarea "I want go to [GEOGRAPHIC_DATA] to learn enghlis and improve my enghlis"
type textarea "x"
type textarea "I want go to [GEOGRAPHIC_DATA] to learn enghlis and improve my enghlish"
click at [344, 70] on textarea "I want go to [GEOGRAPHIC_DATA] to learn enghlis and improve my enghlish" at bounding box center [349, 155] width 174 height 181
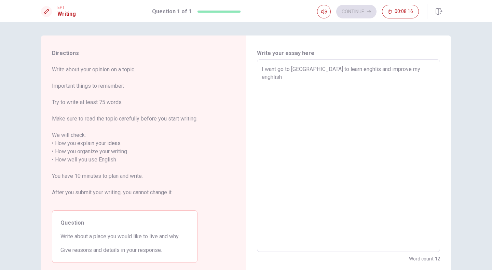
click at [345, 68] on textarea "I want go to [GEOGRAPHIC_DATA] to learn enghlis and improve my enghlish" at bounding box center [349, 155] width 174 height 181
type textarea "x"
type textarea "I want go to [GEOGRAPHIC_DATA] to learn enghlish and improve my enghlish"
click at [413, 70] on textarea "I want go to [GEOGRAPHIC_DATA] to learn enghlish and improve my enghlish" at bounding box center [349, 155] width 174 height 181
type textarea "x"
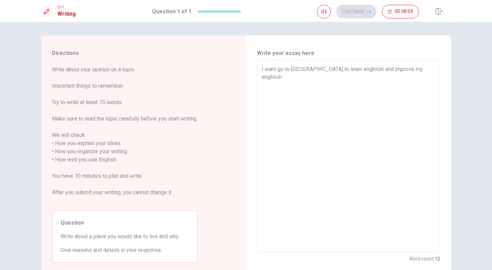
type textarea "I want go to [GEOGRAPHIC_DATA] to learn enghlish and improve my enghlish,"
type textarea "x"
type textarea "I want go to [GEOGRAPHIC_DATA] to learn enghlish and improve my enghlish,"
type textarea "x"
type textarea "I want go to [GEOGRAPHIC_DATA] to learn enghlish and improve my enghlish, i"
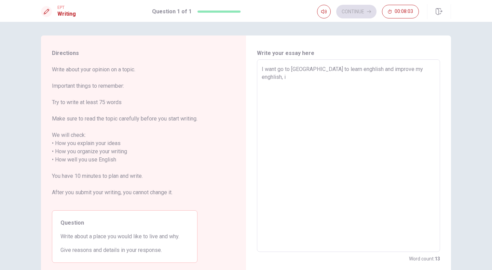
type textarea "x"
type textarea "I want go to [GEOGRAPHIC_DATA] to learn enghlish and improve my enghlish, i"
type textarea "x"
type textarea "I want go to [GEOGRAPHIC_DATA] to learn enghlish and improve my enghlish, i c"
type textarea "x"
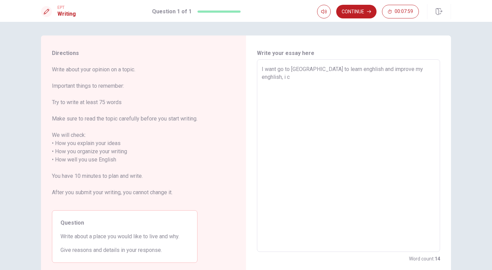
type textarea "I want go to [GEOGRAPHIC_DATA] to learn enghlish and improve my enghlish, i ch"
type textarea "x"
type textarea "I want go to [GEOGRAPHIC_DATA] to learn enghlish and improve my enghlish, i cho"
type textarea "x"
type textarea "I want go to [GEOGRAPHIC_DATA] to learn enghlish and improve my enghlish, i choo"
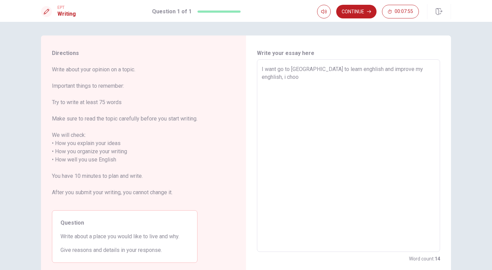
type textarea "x"
type textarea "I want go to [GEOGRAPHIC_DATA] to learn enghlish and improve my enghlish, i cho…"
type textarea "x"
type textarea "I want go to [GEOGRAPHIC_DATA] to learn enghlish and improve my enghlish, i cho…"
type textarea "x"
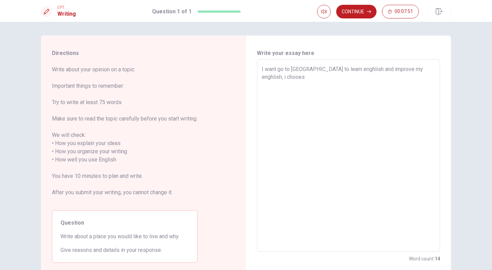
type textarea "I want go to [GEOGRAPHIC_DATA] to learn enghlish and improve my enghlish, i cho…"
type textarea "x"
type textarea "I want go to [GEOGRAPHIC_DATA] to learn enghlish and improve my enghlish, i cho…"
type textarea "x"
type textarea "I want go to [GEOGRAPHIC_DATA] to learn enghlish and improve my enghlish, i cho…"
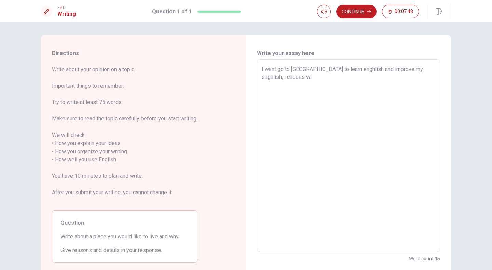
type textarea "x"
type textarea "I want go to [GEOGRAPHIC_DATA] to learn enghlish and improve my enghlish, i cho…"
type textarea "x"
type textarea "I want go to [GEOGRAPHIC_DATA] to learn enghlish and improve my enghlish, i cho…"
type textarea "x"
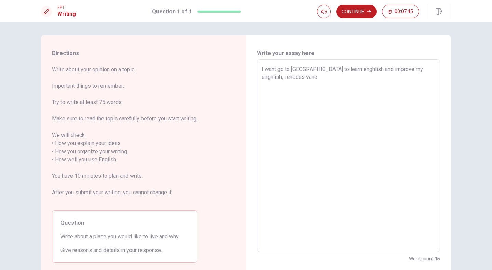
type textarea "I want go to [GEOGRAPHIC_DATA] to learn enghlish and improve my enghlish, i [PE…"
type textarea "x"
type textarea "I want go to [GEOGRAPHIC_DATA] to learn enghlish and improve my enghlish, i [PE…"
type textarea "x"
type textarea "I want go to [GEOGRAPHIC_DATA] to learn enghlish and improve my enghlish, i cho…"
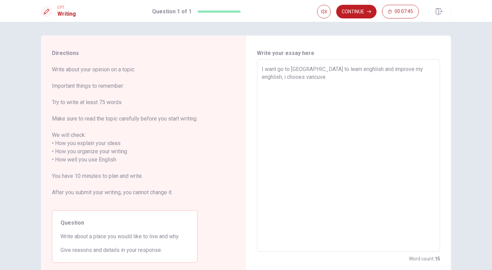
type textarea "x"
type textarea "I want go to [GEOGRAPHIC_DATA] to learn enghlish and improve my enghlish, i cho…"
type textarea "x"
type textarea "I want go to [GEOGRAPHIC_DATA] to learn enghlish and improve my enghlish, i cho…"
type textarea "x"
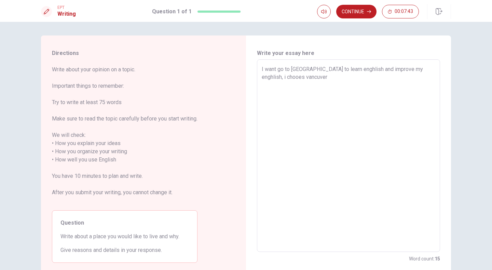
type textarea "I want go to [GEOGRAPHIC_DATA] to learn enghlish and improve my enghlish, i cho…"
type textarea "x"
type textarea "I want go to [GEOGRAPHIC_DATA] to learn enghlish and improve my enghlish, i cho…"
type textarea "x"
type textarea "I want go to [GEOGRAPHIC_DATA] to learn enghlish and improve my enghlish, i cho…"
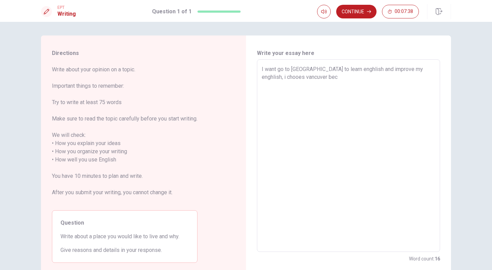
type textarea "x"
type textarea "I want go to [GEOGRAPHIC_DATA] to learn enghlish and improve my enghlish, i cho…"
type textarea "x"
type textarea "I want go to [GEOGRAPHIC_DATA] to learn enghlish and improve my enghlish, i cho…"
type textarea "x"
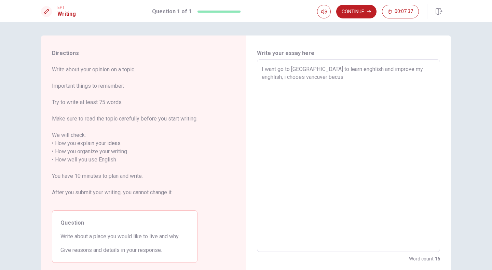
type textarea "I want go to [GEOGRAPHIC_DATA] to learn enghlish and improve my enghlish, i cho…"
type textarea "x"
type textarea "I want go to [GEOGRAPHIC_DATA] to learn enghlish and improve my enghlish, i cho…"
type textarea "x"
type textarea "I want go to [GEOGRAPHIC_DATA] to learn enghlish and improve my enghlish, i cho…"
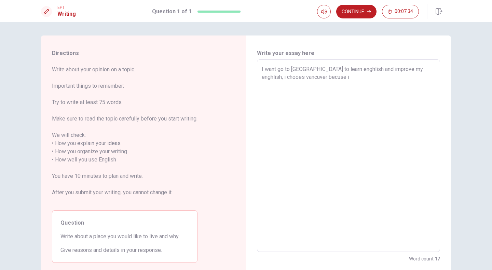
type textarea "x"
type textarea "I want go to [GEOGRAPHIC_DATA] to learn enghlish and improve my enghlish, i cho…"
type textarea "x"
type textarea "I want go to [GEOGRAPHIC_DATA] to learn enghlish and improve my enghlish, i cho…"
type textarea "x"
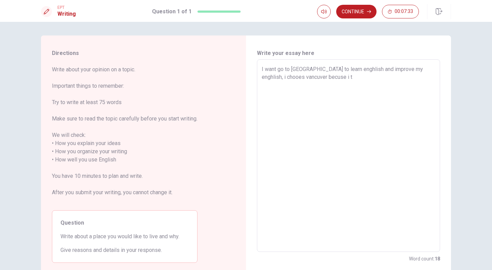
type textarea "I want go to [GEOGRAPHIC_DATA] to learn enghlish and improve my enghlish, i cho…"
type textarea "x"
type textarea "I want go to [GEOGRAPHIC_DATA] to learn enghlish and improve my enghlish, i cho…"
type textarea "x"
type textarea "I want go to [GEOGRAPHIC_DATA] to learn enghlish and improve my enghlish, i cho…"
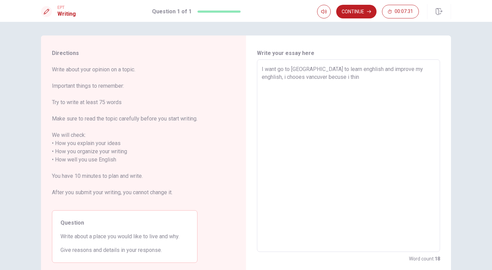
type textarea "x"
type textarea "I want go to [GEOGRAPHIC_DATA] to learn enghlish and improve my enghlish, i cho…"
type textarea "x"
type textarea "I want go to [GEOGRAPHIC_DATA] to learn enghlish and improve my enghlish, i [PE…"
type textarea "x"
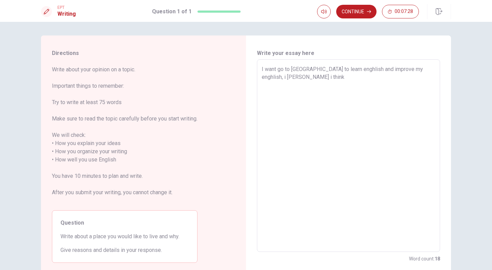
type textarea "I want go to [GEOGRAPHIC_DATA] to learn enghlish and improve my enghlish, i [PE…"
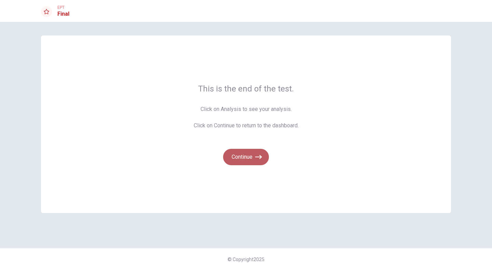
click at [253, 156] on button "Continue" at bounding box center [246, 157] width 46 height 16
